Goal: Information Seeking & Learning: Learn about a topic

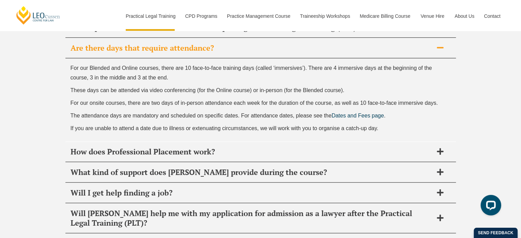
scroll to position [3348, 0]
click at [73, 147] on h2 "How does Professional Placement work?" at bounding box center [252, 152] width 362 height 10
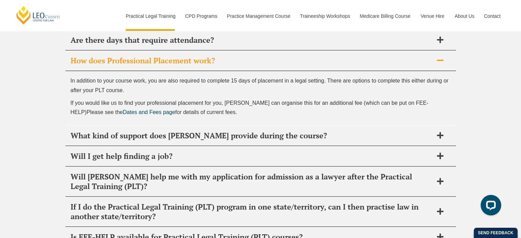
scroll to position [3357, 0]
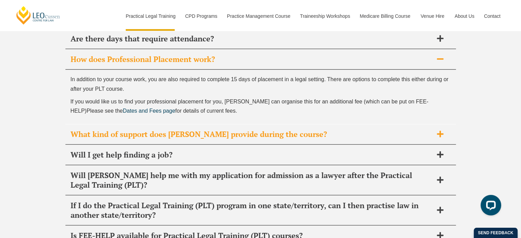
click at [92, 129] on h2 "What kind of support does [PERSON_NAME] provide during the course?" at bounding box center [252, 134] width 362 height 10
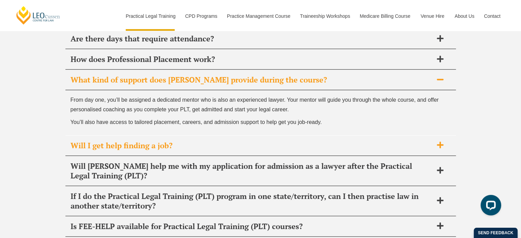
click at [96, 141] on h2 "Will I get help finding a job?" at bounding box center [252, 146] width 362 height 10
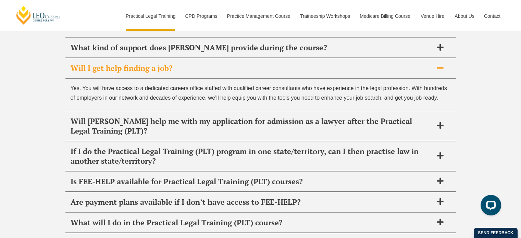
scroll to position [3391, 0]
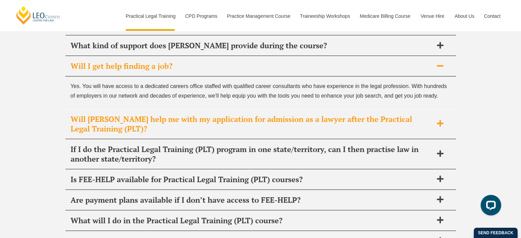
click at [90, 114] on h2 "Will [PERSON_NAME] help me with my application for admission as a lawyer after …" at bounding box center [252, 123] width 362 height 19
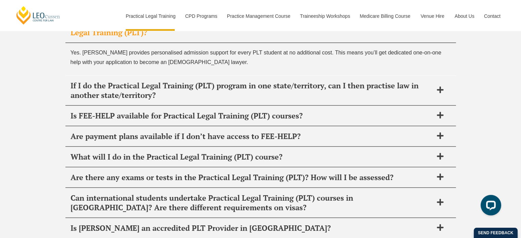
scroll to position [3465, 0]
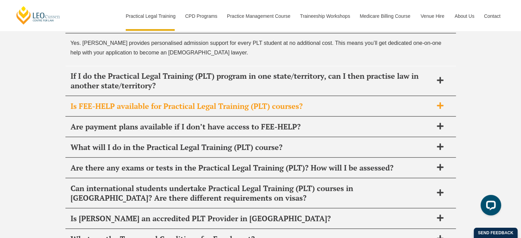
click at [85, 101] on h2 "Is FEE-HELP available for Practical Legal Training (PLT) courses?" at bounding box center [252, 106] width 362 height 10
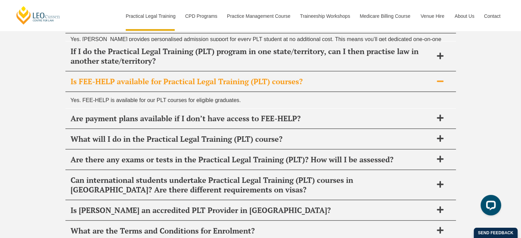
scroll to position [3445, 0]
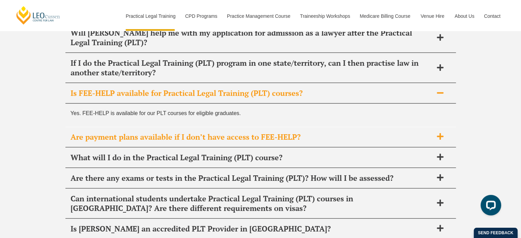
click at [85, 132] on h2 "Are payment plans available if I don’t have access to FEE-HELP?" at bounding box center [252, 137] width 362 height 10
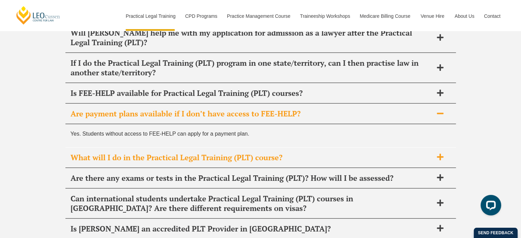
click at [89, 153] on h2 "What will I do in the Practical Legal Training (PLT) course?" at bounding box center [252, 158] width 362 height 10
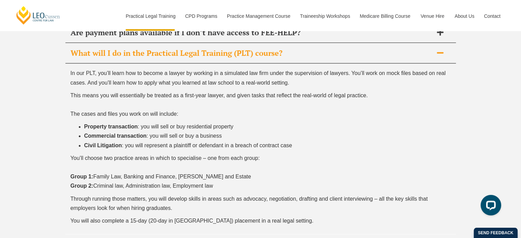
scroll to position [3537, 0]
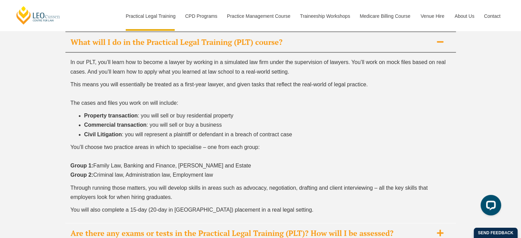
click at [91, 228] on h2 "Are there any exams or tests in the Practical Legal Training (PLT)? How will I …" at bounding box center [252, 233] width 362 height 10
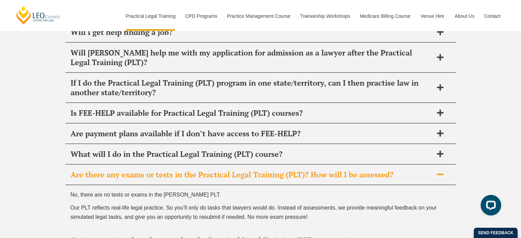
scroll to position [3427, 0]
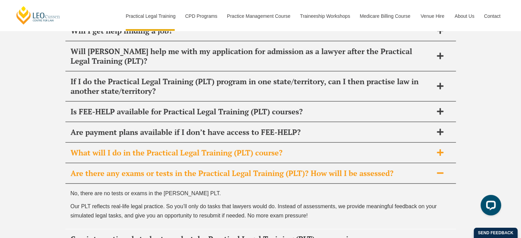
click at [80, 143] on div "What will I do in the Practical Legal Training (PLT) course?" at bounding box center [260, 153] width 390 height 20
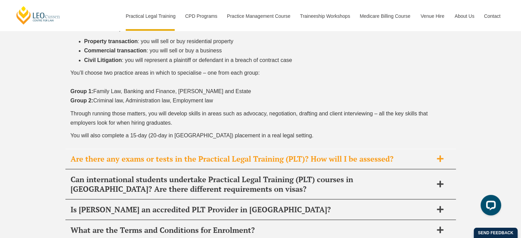
scroll to position [3564, 0]
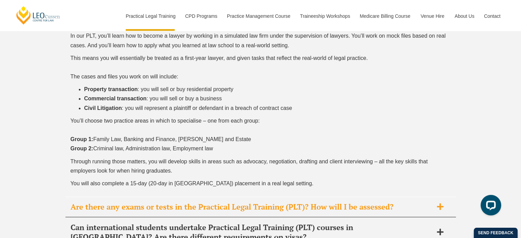
click at [88, 202] on h2 "Are there any exams or tests in the Practical Legal Training (PLT)? How will I …" at bounding box center [252, 207] width 362 height 10
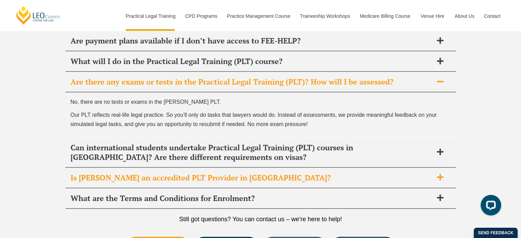
scroll to position [3509, 0]
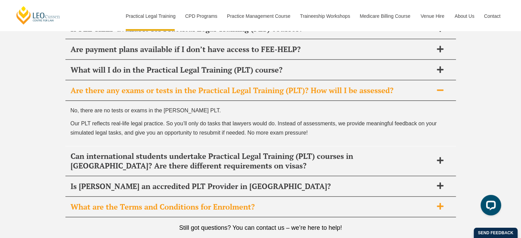
click at [77, 202] on h2 "What are the Terms and Conditions for Enrolment?" at bounding box center [252, 207] width 362 height 10
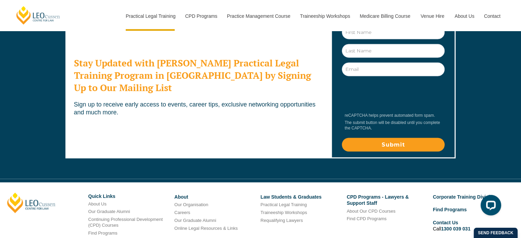
scroll to position [3789, 0]
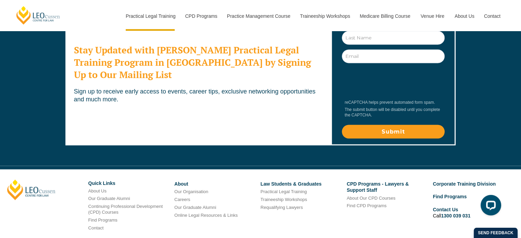
click at [43, 99] on div "Stay Updated with Leo Cussen's Practical Legal Training Program in Victoria by …" at bounding box center [260, 75] width 521 height 181
